Goal: Check status

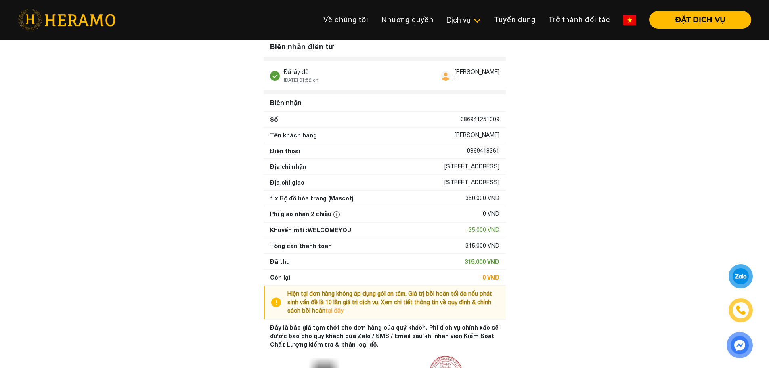
drag, startPoint x: 349, startPoint y: 167, endPoint x: 503, endPoint y: 201, distance: 157.7
click at [503, 201] on div "Số 086941251009 Tên khách hàng Anh Hữu Vinh Điện thoại 0869418361 Địa chỉ nhận …" at bounding box center [385, 232] width 242 height 240
click at [444, 171] on div "[STREET_ADDRESS]" at bounding box center [471, 166] width 55 height 8
click at [459, 120] on div "Số 086941251009" at bounding box center [385, 119] width 242 height 15
drag, startPoint x: 460, startPoint y: 122, endPoint x: 491, endPoint y: 184, distance: 69.9
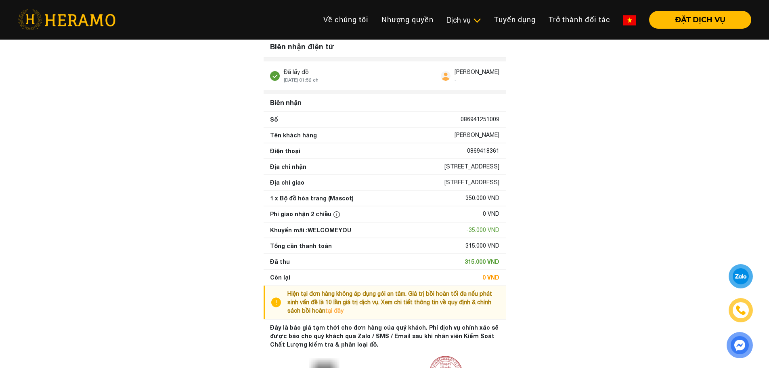
click at [497, 180] on div "Số 086941251009 Tên khách hàng Anh Hữu Vinh Điện thoại 0869418361 Địa chỉ nhận …" at bounding box center [385, 232] width 242 height 240
click at [484, 187] on div "[STREET_ADDRESS]" at bounding box center [471, 182] width 55 height 8
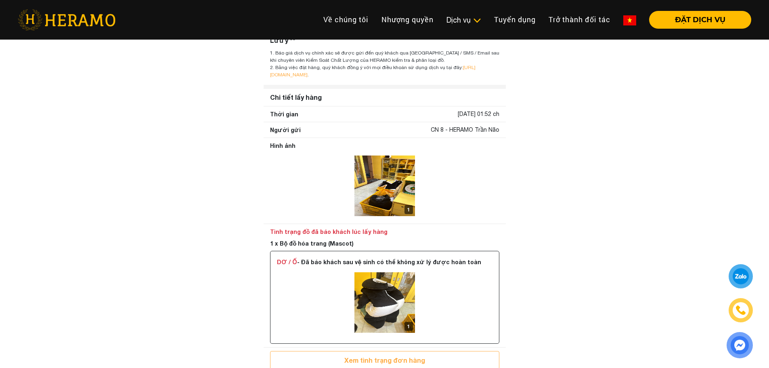
scroll to position [404, 0]
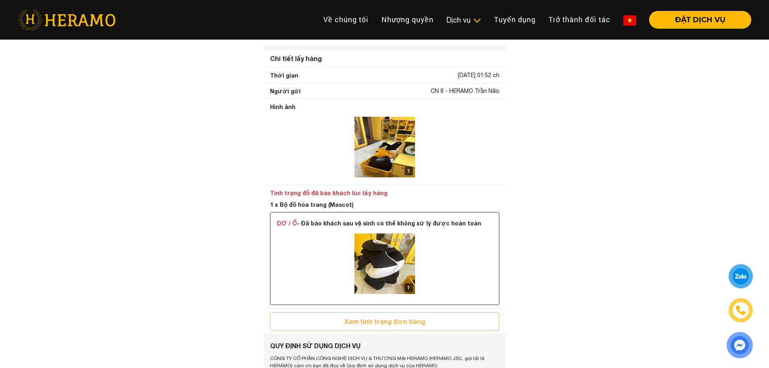
click at [377, 156] on img at bounding box center [384, 147] width 61 height 61
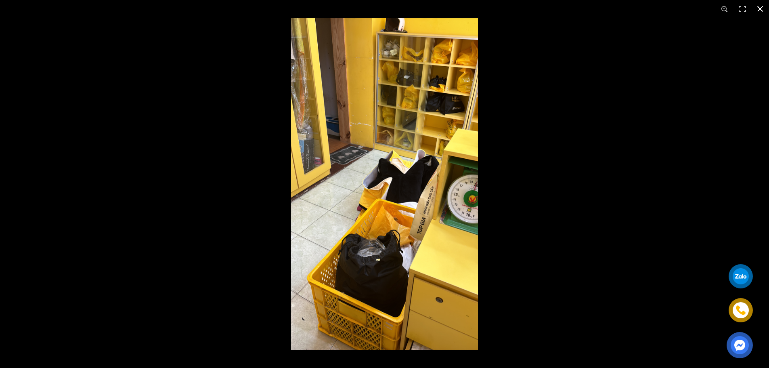
click at [564, 92] on div at bounding box center [602, 202] width 769 height 368
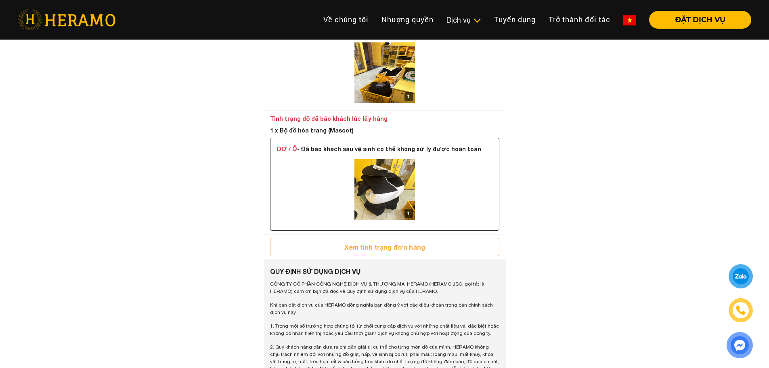
scroll to position [484, 0]
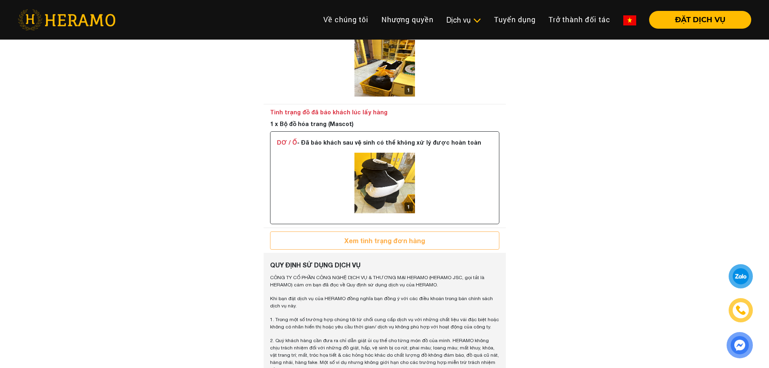
click at [388, 198] on img at bounding box center [384, 183] width 61 height 61
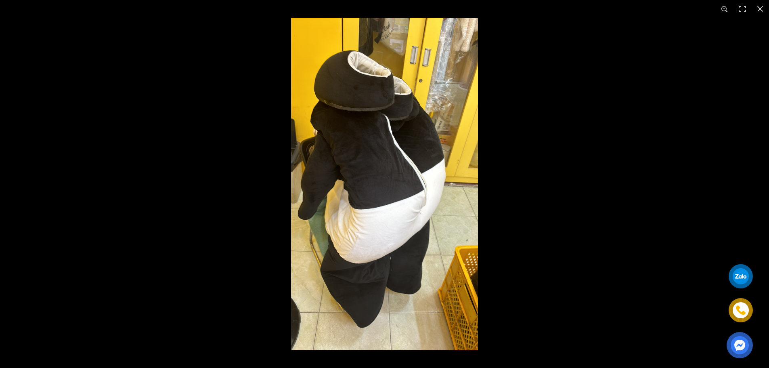
click at [549, 123] on img at bounding box center [384, 184] width 332 height 332
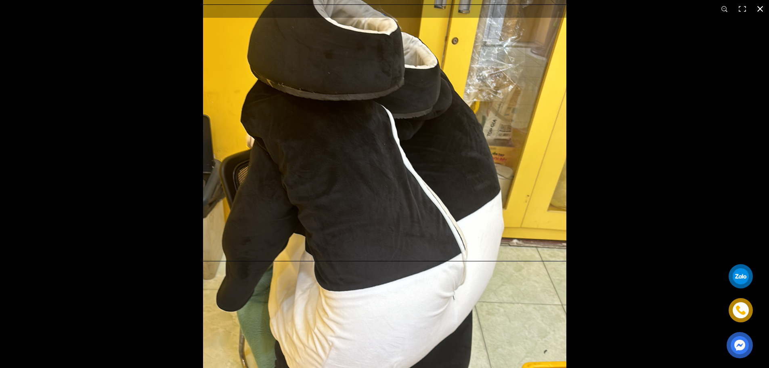
click at [760, 11] on button "button" at bounding box center [760, 9] width 18 height 18
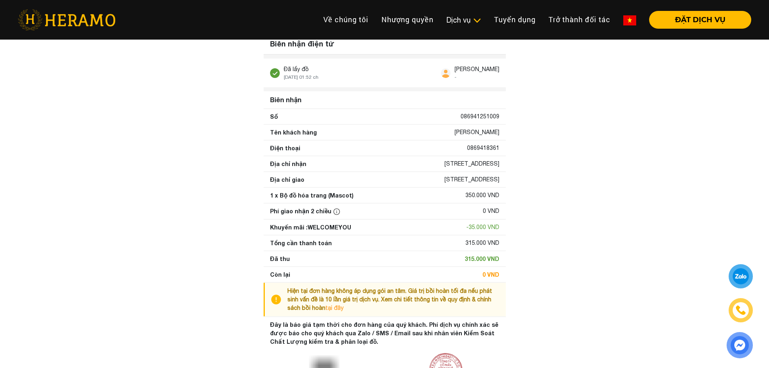
scroll to position [0, 0]
